Goal: Consume media (video, audio): Consume media (video, audio)

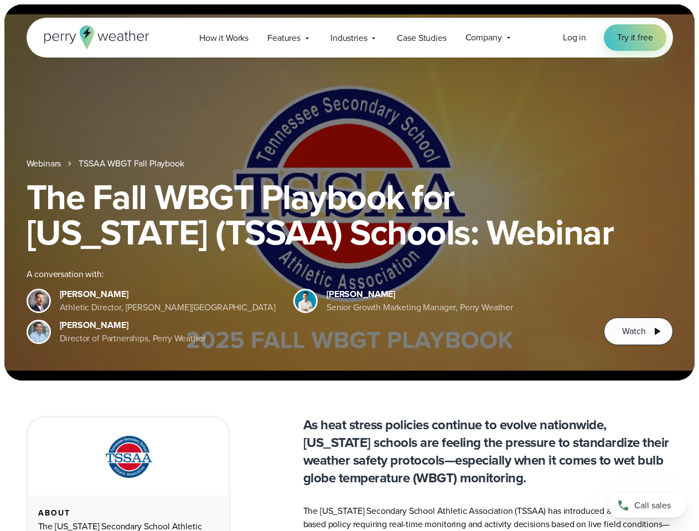
click at [349, 266] on div "The Fall WBGT Playbook for [US_STATE] (TSSAA) Schools: Webinar A conversation w…" at bounding box center [350, 262] width 646 height 166
click at [349, 38] on span "Industries" at bounding box center [348, 38] width 37 height 13
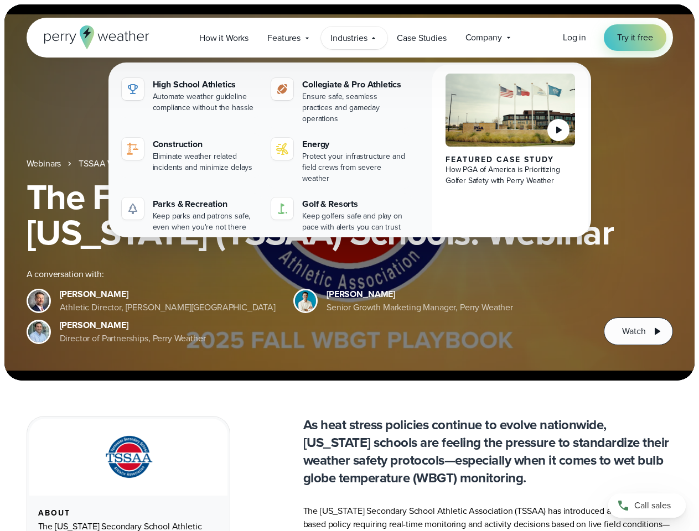
click at [349, 192] on h1 "The Fall WBGT Playbook for [US_STATE] (TSSAA) Schools: Webinar" at bounding box center [350, 214] width 646 height 71
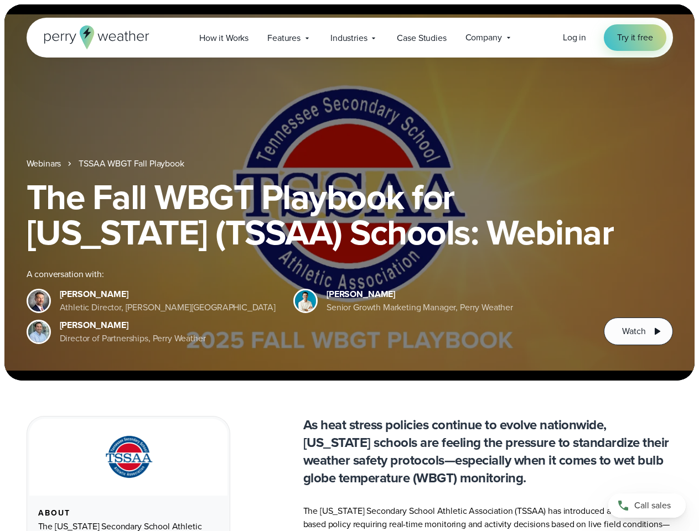
click at [132, 164] on link "TSSAA WBGT Fall Playbook" at bounding box center [131, 163] width 105 height 13
click at [638, 331] on span "Watch" at bounding box center [633, 331] width 23 height 13
